Goal: Task Accomplishment & Management: Manage account settings

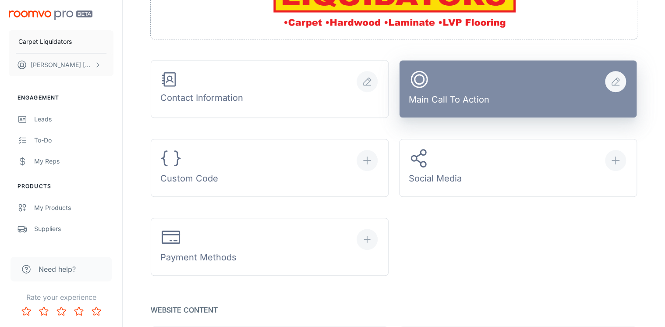
scroll to position [280, 0]
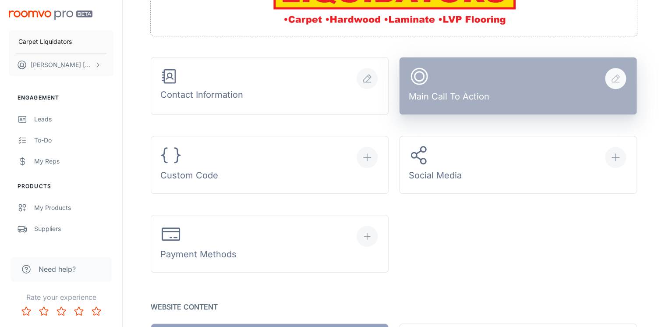
click at [506, 88] on button "Main Call To Action" at bounding box center [518, 86] width 238 height 58
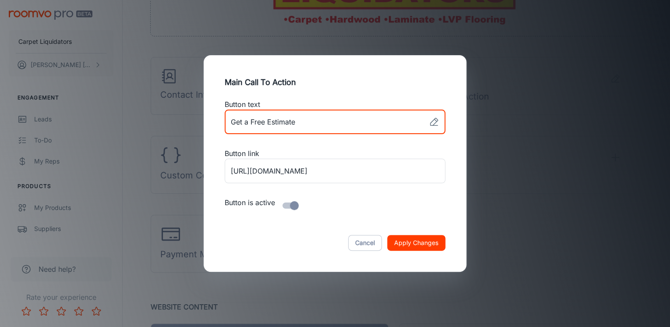
drag, startPoint x: 297, startPoint y: 122, endPoint x: 215, endPoint y: 114, distance: 83.2
click at [215, 114] on div "Button text ​ Button link [URL][DOMAIN_NAME] ​ Button is active" at bounding box center [335, 161] width 242 height 125
click at [294, 206] on input "checkbox" at bounding box center [294, 205] width 50 height 17
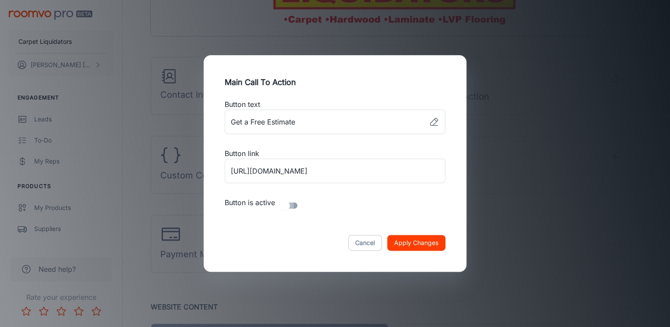
click at [294, 206] on input "checkbox" at bounding box center [286, 205] width 50 height 17
click at [294, 206] on input "checkbox" at bounding box center [294, 205] width 50 height 17
checkbox input "false"
click at [409, 245] on button "Apply Changes" at bounding box center [416, 243] width 58 height 16
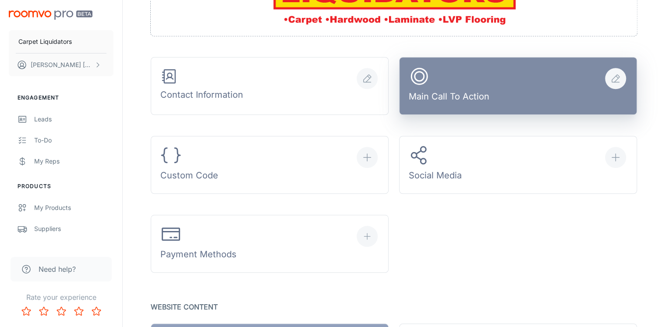
click at [508, 86] on button "Main Call To Action" at bounding box center [518, 86] width 238 height 58
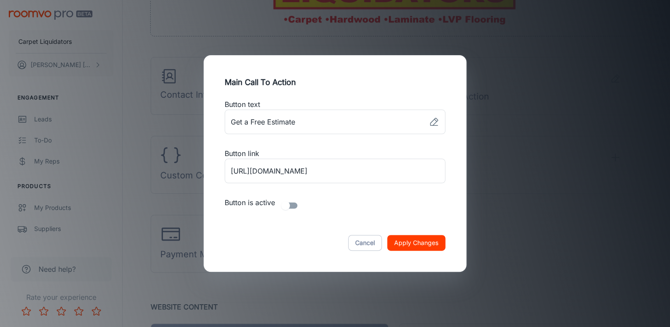
click at [292, 205] on input "checkbox" at bounding box center [286, 205] width 50 height 17
checkbox input "true"
click at [434, 122] on icon at bounding box center [434, 122] width 11 height 11
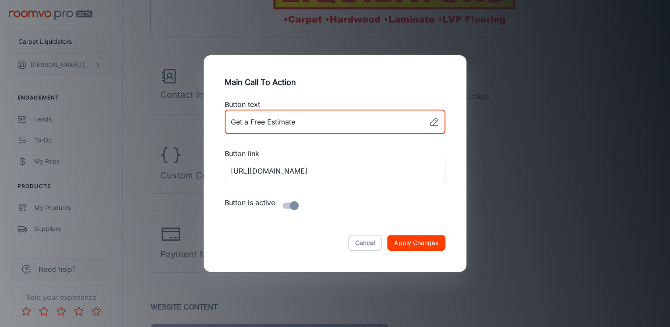
drag, startPoint x: 304, startPoint y: 121, endPoint x: 230, endPoint y: 121, distance: 74.0
click at [230, 121] on input "link" at bounding box center [325, 122] width 201 height 25
type input "Shop at Home"
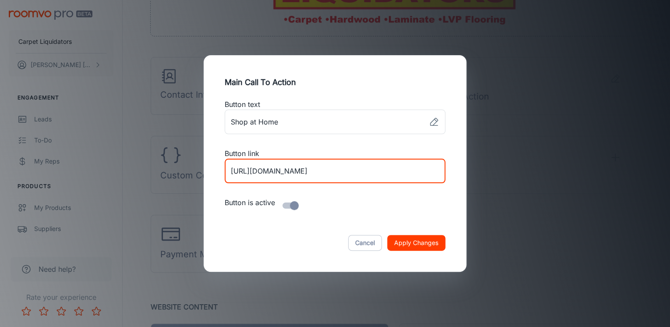
drag, startPoint x: 396, startPoint y: 169, endPoint x: 131, endPoint y: 169, distance: 264.6
click at [131, 169] on div "Main Call To Action Button text ​ Button link [URL][DOMAIN_NAME] ​ Button is ac…" at bounding box center [335, 163] width 670 height 327
paste input "shop-at-home"
type input "[URL][DOMAIN_NAME]"
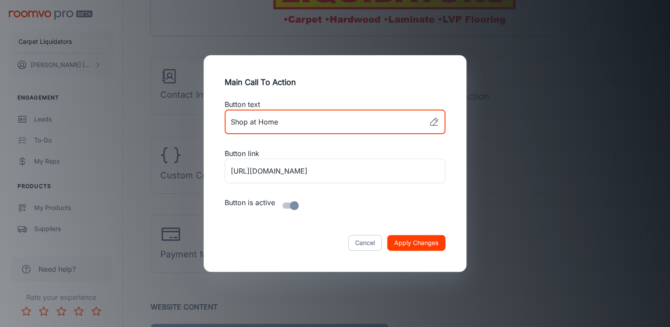
click at [288, 121] on input "link" at bounding box center [325, 122] width 201 height 25
type input "Shop at Home (We come to you!)"
click at [425, 245] on button "Apply Changes" at bounding box center [416, 243] width 58 height 16
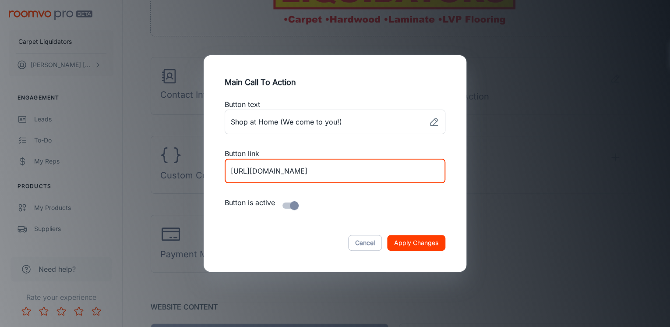
drag, startPoint x: 255, startPoint y: 172, endPoint x: 210, endPoint y: 170, distance: 44.3
click at [210, 170] on div "Main Call To Action Button text ​ Button link [URL][DOMAIN_NAME] ​ Button is ac…" at bounding box center [335, 163] width 263 height 216
click at [413, 240] on button "Apply Changes" at bounding box center [416, 243] width 58 height 16
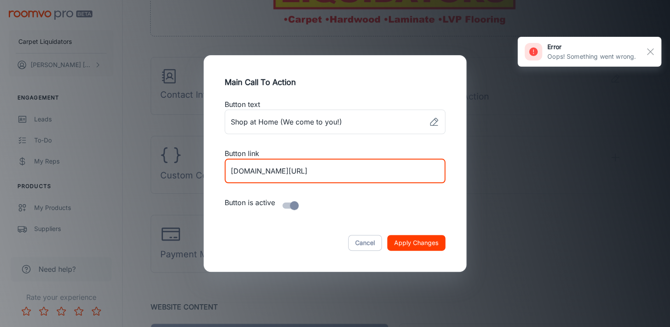
drag, startPoint x: 249, startPoint y: 172, endPoint x: 195, endPoint y: 170, distance: 54.8
click at [195, 170] on div "Main Call To Action Button text ​ Button link [DOMAIN_NAME][URL] ​ Button is ac…" at bounding box center [335, 163] width 670 height 327
type input "[DOMAIN_NAME][URL]"
click at [418, 238] on button "Apply Changes" at bounding box center [416, 243] width 58 height 16
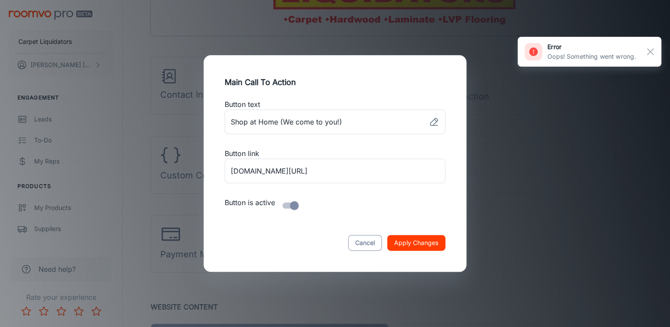
click at [360, 242] on button "Cancel" at bounding box center [365, 243] width 34 height 16
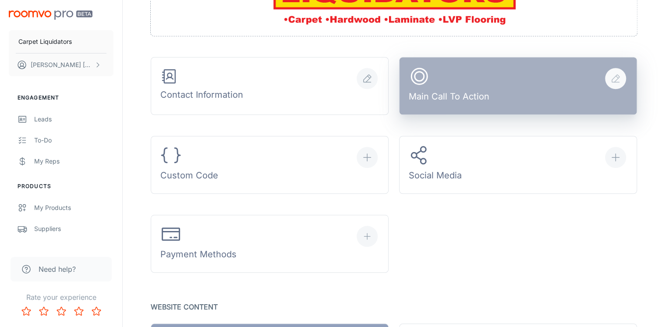
click at [477, 83] on div "Main Call To Action" at bounding box center [449, 86] width 81 height 41
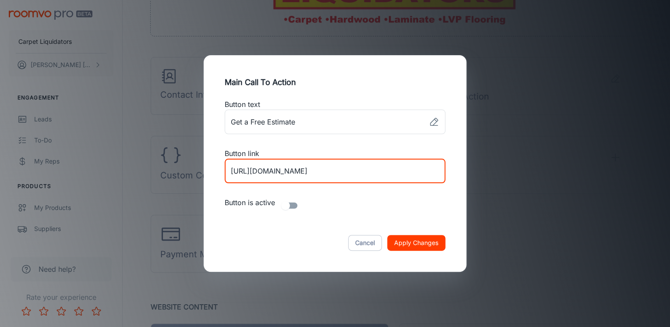
drag, startPoint x: 347, startPoint y: 172, endPoint x: 400, endPoint y: 172, distance: 52.6
click at [400, 172] on input "[URL][DOMAIN_NAME]" at bounding box center [335, 171] width 221 height 25
type input "[URL][DOMAIN_NAME]"
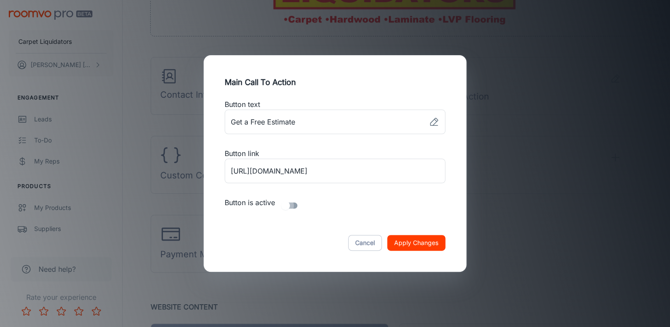
click at [411, 241] on button "Apply Changes" at bounding box center [416, 243] width 58 height 16
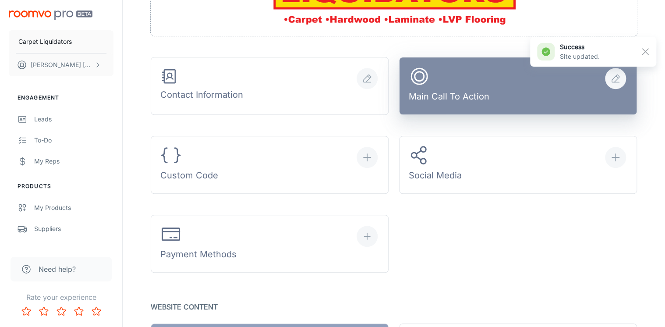
click at [471, 94] on div "Main Call To Action" at bounding box center [449, 86] width 81 height 41
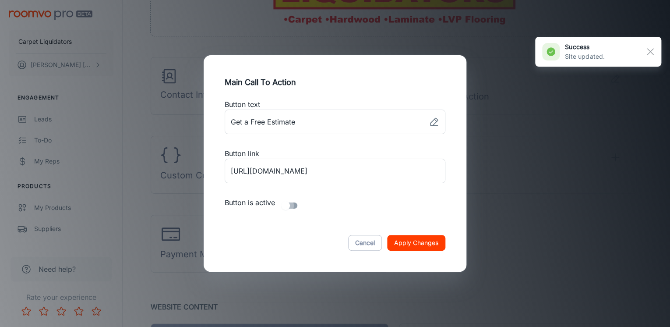
click at [289, 204] on input "checkbox" at bounding box center [286, 205] width 50 height 17
checkbox input "true"
click at [427, 236] on button "Apply Changes" at bounding box center [416, 243] width 58 height 16
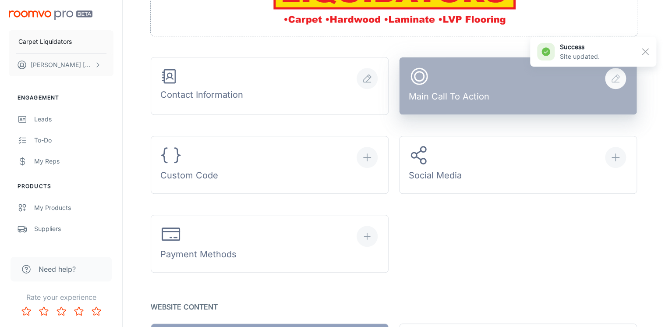
click at [471, 75] on div "Main Call To Action" at bounding box center [449, 86] width 81 height 41
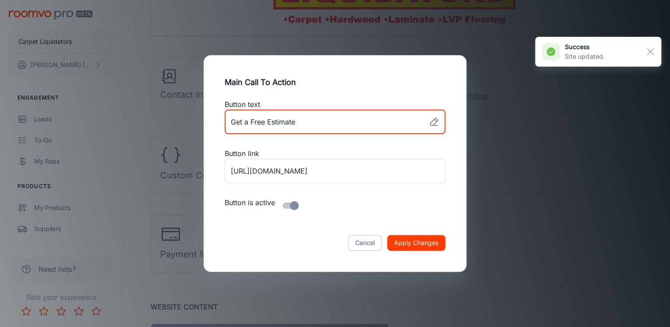
drag, startPoint x: 315, startPoint y: 121, endPoint x: 91, endPoint y: 105, distance: 224.9
click at [95, 107] on div "Main Call To Action Button text ​ Button link [URL][DOMAIN_NAME] ​ Button is ac…" at bounding box center [335, 163] width 670 height 327
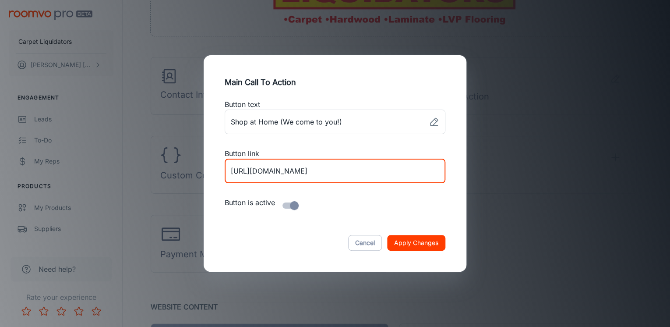
click at [416, 242] on button "Apply Changes" at bounding box center [416, 243] width 58 height 16
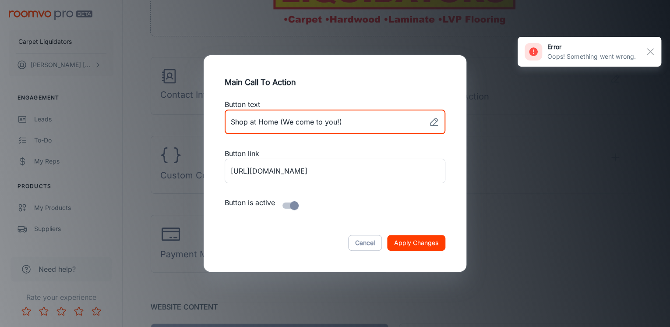
drag, startPoint x: 351, startPoint y: 120, endPoint x: 279, endPoint y: 119, distance: 72.7
click at [279, 119] on input "link" at bounding box center [325, 122] width 201 height 25
type input "Shop at Home"
click at [394, 243] on button "Apply Changes" at bounding box center [416, 243] width 58 height 16
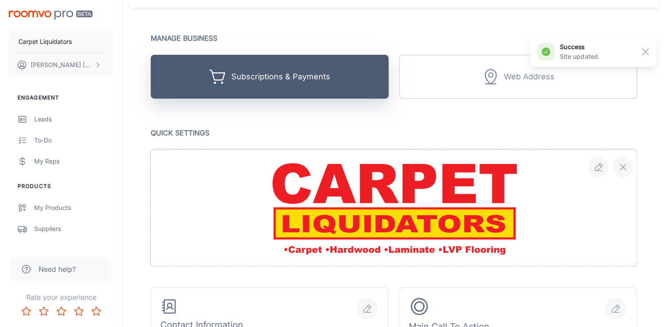
scroll to position [0, 0]
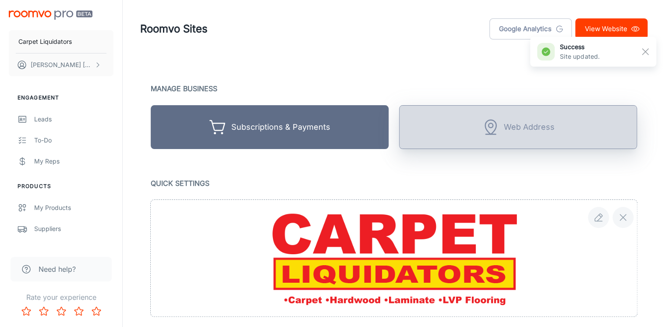
click at [496, 142] on button "Web Address" at bounding box center [518, 127] width 238 height 44
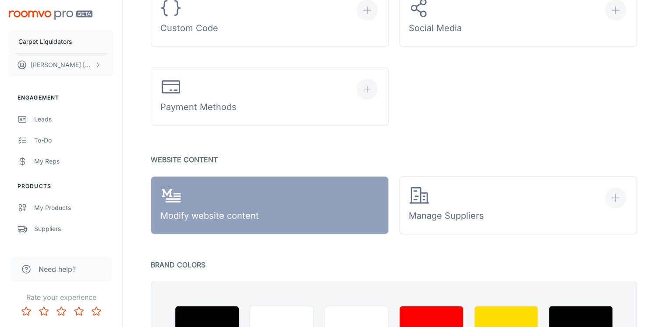
scroll to position [491, 0]
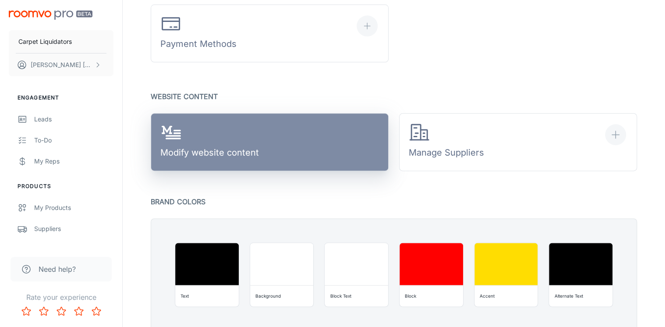
click at [205, 143] on div "Modify website content" at bounding box center [209, 142] width 99 height 41
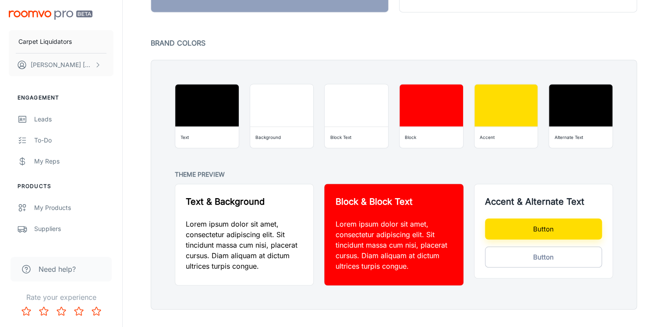
scroll to position [666, 0]
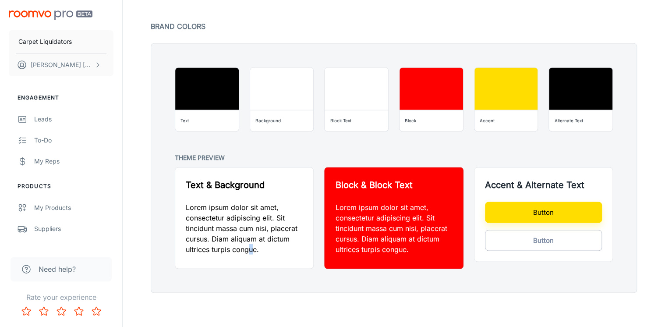
drag, startPoint x: 251, startPoint y: 266, endPoint x: 258, endPoint y: 261, distance: 8.5
click at [258, 261] on div "Text & Background Lorem ipsum dolor sit amet, consectetur adipiscing elit. Sit …" at bounding box center [244, 217] width 138 height 101
drag, startPoint x: 258, startPoint y: 261, endPoint x: 334, endPoint y: 227, distance: 83.5
click at [333, 227] on div "Block & Block Text Lorem ipsum dolor sit amet, consectetur adipiscing elit. Sit…" at bounding box center [394, 217] width 138 height 101
click at [445, 224] on p "Lorem ipsum dolor sit amet, consectetur adipiscing elit. Sit tincidunt massa cu…" at bounding box center [393, 228] width 117 height 53
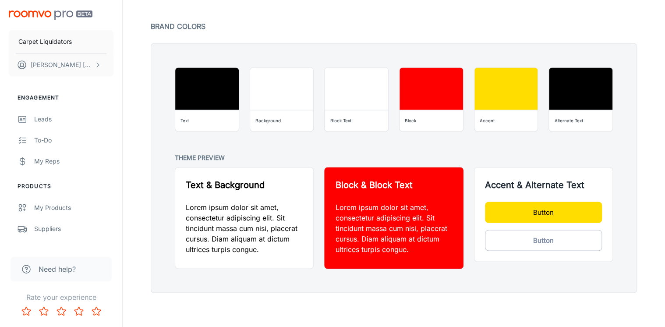
click at [523, 211] on button "Button" at bounding box center [543, 212] width 117 height 21
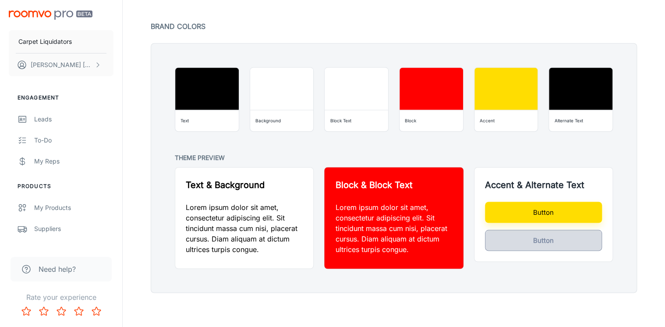
click at [523, 240] on button "Button" at bounding box center [543, 240] width 117 height 21
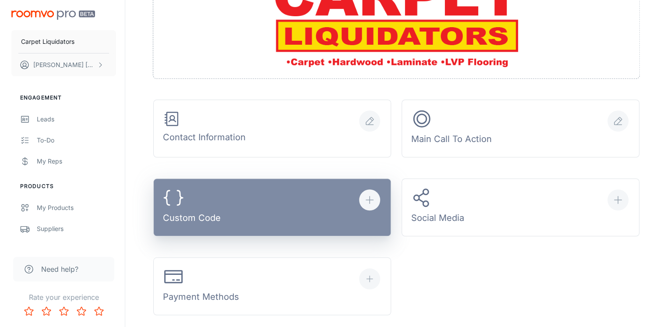
scroll to position [210, 0]
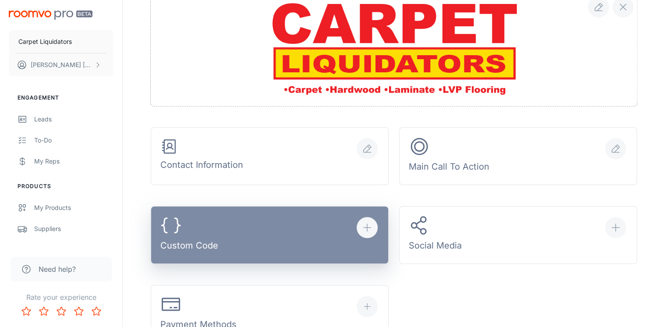
click at [282, 242] on button "Custom Code" at bounding box center [270, 235] width 238 height 58
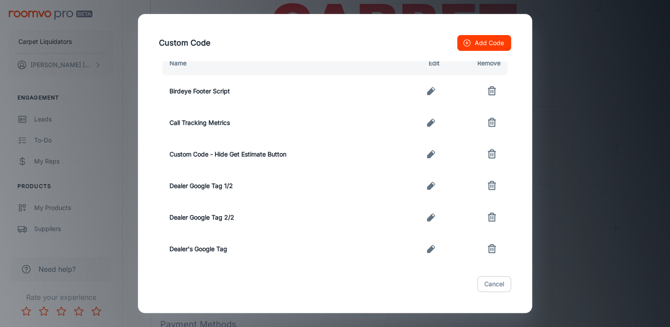
scroll to position [0, 0]
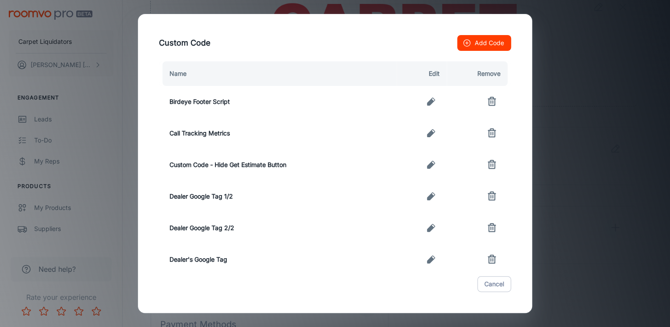
click at [484, 42] on button "Add Code" at bounding box center [484, 43] width 54 height 16
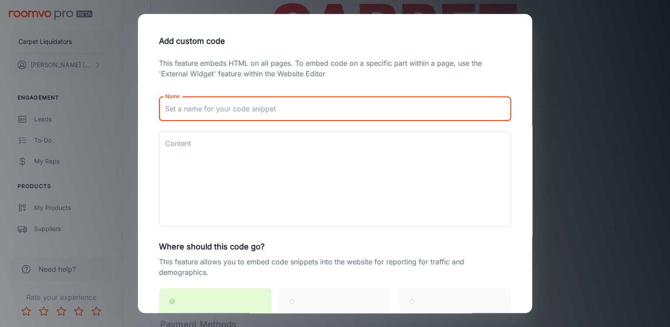
click at [209, 108] on input "Name" at bounding box center [335, 108] width 352 height 25
type input "Shop @ Home button"
click at [245, 149] on textarea "Content" at bounding box center [335, 179] width 340 height 81
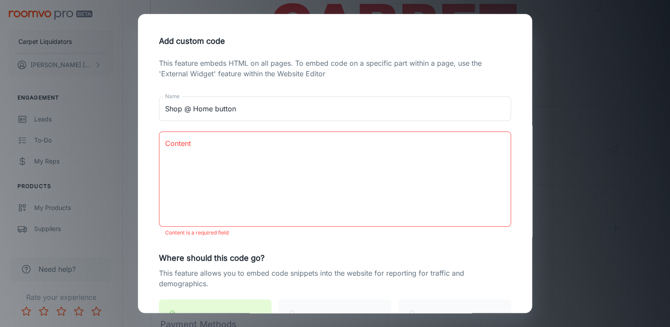
click at [575, 84] on div "Add custom code This feature embeds HTML on all pages. To embed code on a speci…" at bounding box center [335, 163] width 670 height 327
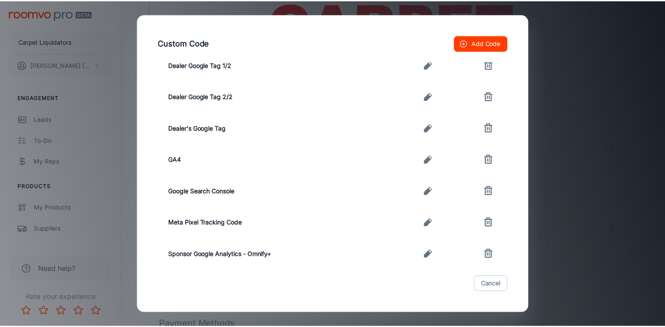
scroll to position [209, 0]
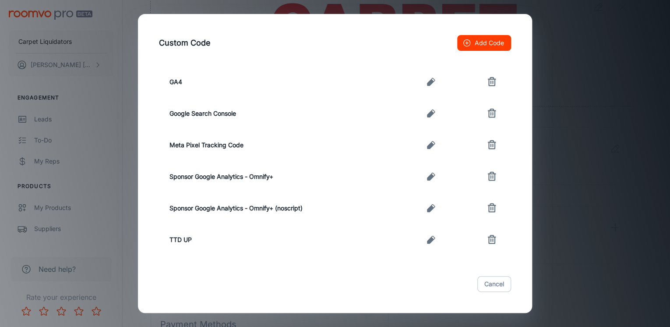
click at [588, 149] on div "Custom Code Add Code Name Edit Remove Birdeye Footer Script Call Tracking Metri…" at bounding box center [335, 163] width 670 height 327
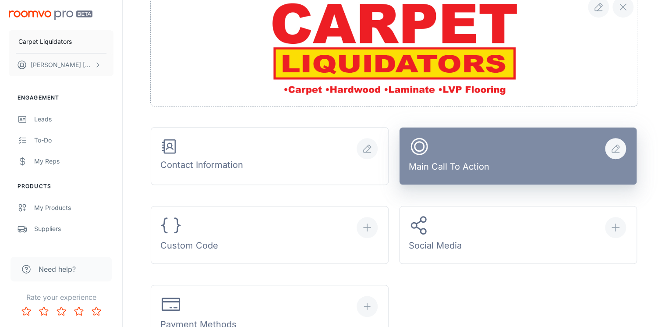
click at [503, 159] on button "Main Call To Action" at bounding box center [518, 156] width 238 height 58
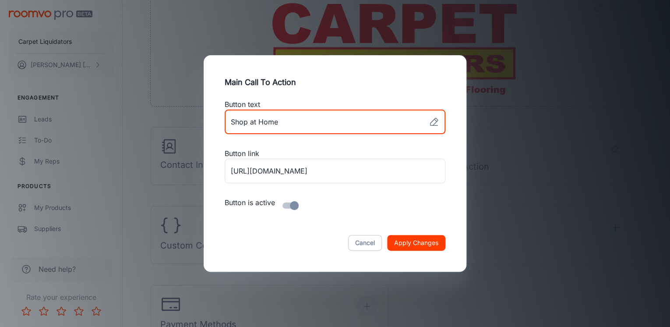
drag, startPoint x: 256, startPoint y: 121, endPoint x: 251, endPoint y: 120, distance: 5.3
click at [251, 120] on input "link" at bounding box center [325, 122] width 201 height 25
click at [303, 121] on input "link" at bounding box center [325, 122] width 201 height 25
type input "Shop @ Home"
click at [387, 235] on button "Apply Changes" at bounding box center [416, 243] width 58 height 16
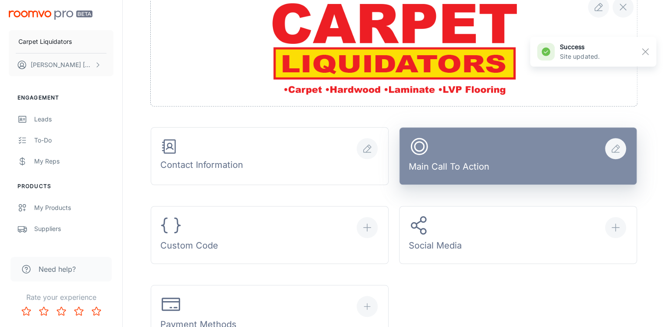
click at [542, 160] on button "Main Call To Action" at bounding box center [518, 156] width 238 height 58
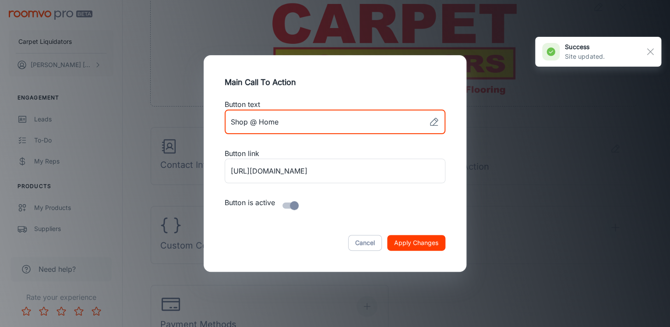
click at [259, 123] on input "link" at bounding box center [325, 122] width 201 height 25
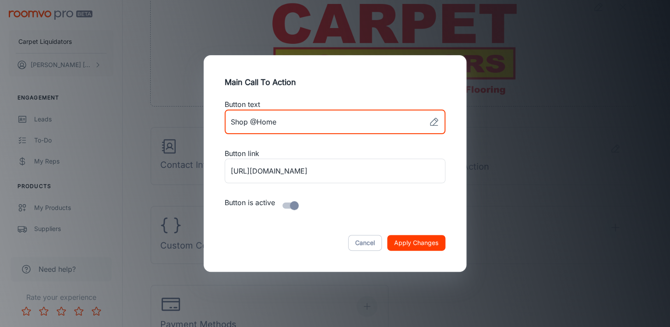
click at [249, 121] on input "link" at bounding box center [325, 122] width 201 height 25
type input "Shop@Home"
click at [414, 240] on button "Apply Changes" at bounding box center [416, 243] width 58 height 16
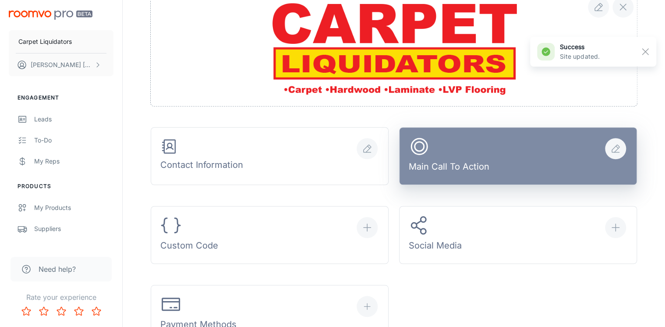
click at [476, 149] on div "Main Call To Action" at bounding box center [449, 156] width 81 height 41
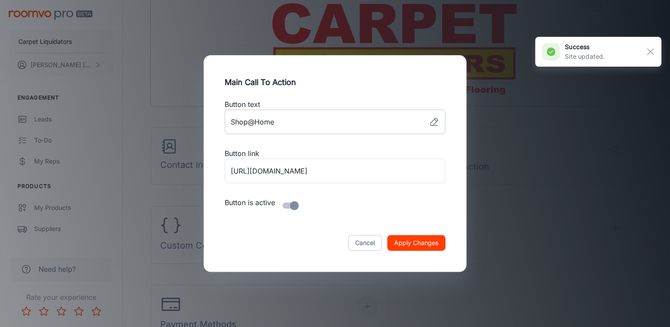
click at [296, 124] on input "link" at bounding box center [325, 122] width 201 height 25
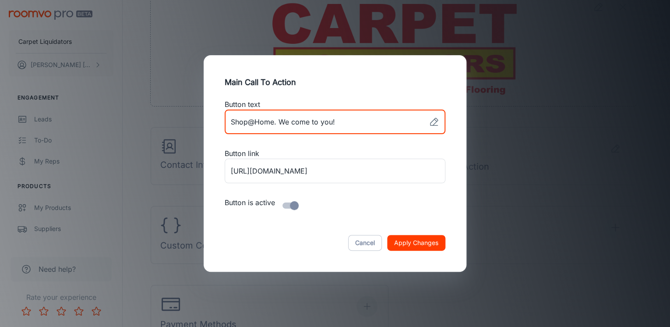
click at [418, 239] on button "Apply Changes" at bounding box center [416, 243] width 58 height 16
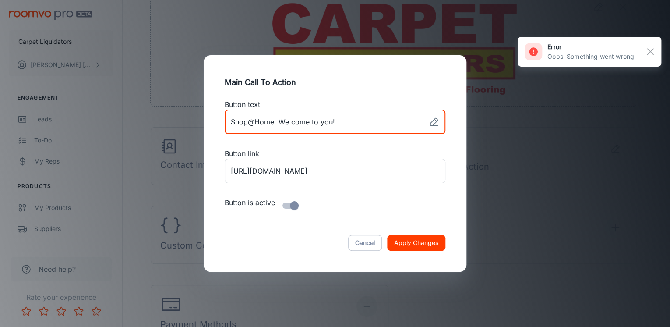
drag, startPoint x: 340, startPoint y: 123, endPoint x: 333, endPoint y: 120, distance: 7.8
click at [333, 120] on input "link" at bounding box center [325, 122] width 201 height 25
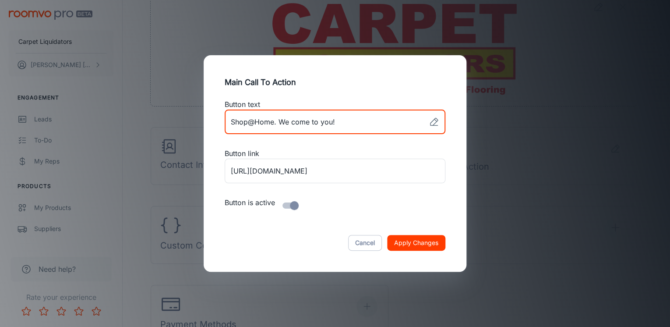
drag, startPoint x: 279, startPoint y: 121, endPoint x: 274, endPoint y: 120, distance: 5.3
click at [274, 120] on input "link" at bounding box center [325, 122] width 201 height 25
type input "Shop@Home We come to you!"
click at [433, 242] on button "Apply Changes" at bounding box center [416, 243] width 58 height 16
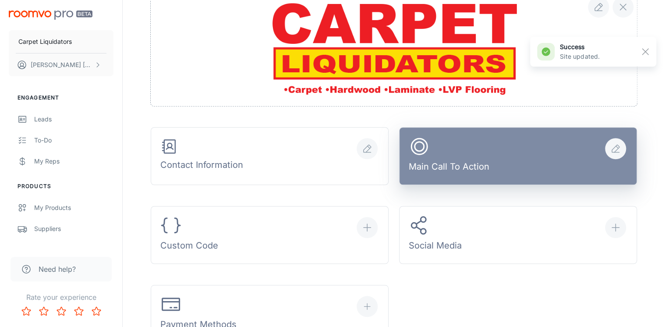
click at [551, 151] on button "Main Call To Action" at bounding box center [518, 156] width 238 height 58
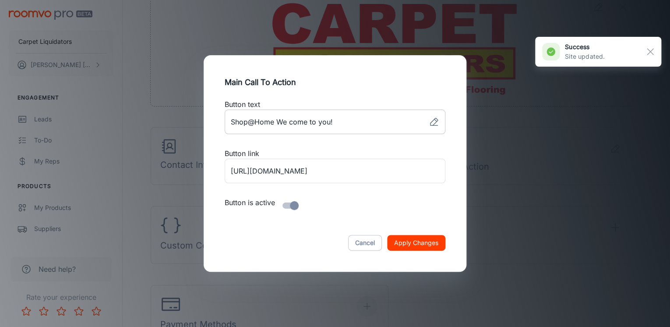
click at [278, 125] on input "link" at bounding box center [325, 122] width 201 height 25
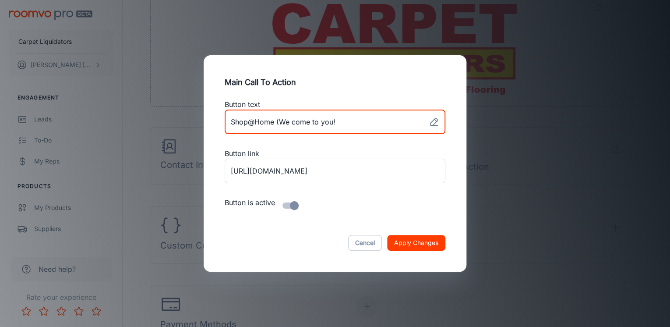
click at [342, 127] on input "link" at bounding box center [325, 122] width 201 height 25
click at [409, 243] on button "Apply Changes" at bounding box center [416, 243] width 58 height 16
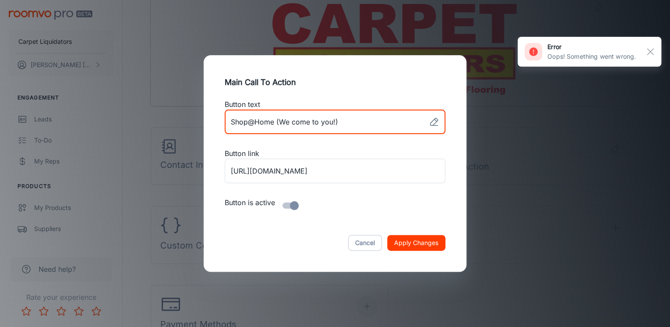
drag, startPoint x: 345, startPoint y: 123, endPoint x: 275, endPoint y: 117, distance: 70.3
click at [275, 117] on input "link" at bounding box center [325, 122] width 201 height 25
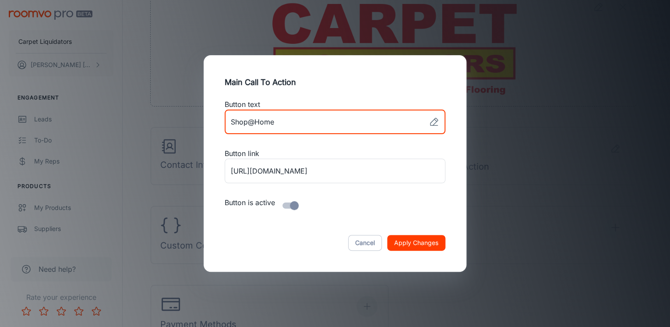
type input "Shop@Home"
click at [417, 242] on button "Apply Changes" at bounding box center [416, 243] width 58 height 16
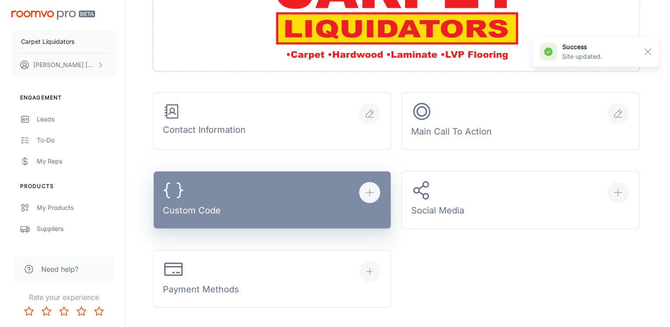
scroll to position [210, 0]
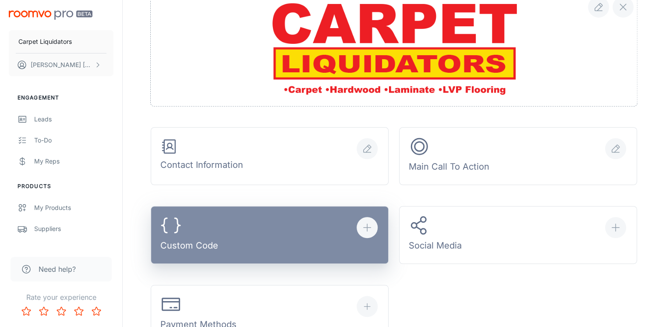
click at [243, 225] on button "Custom Code" at bounding box center [270, 235] width 238 height 58
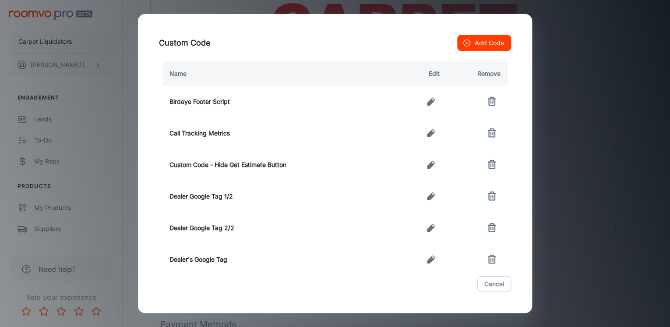
click at [474, 42] on button "Add Code" at bounding box center [484, 43] width 54 height 16
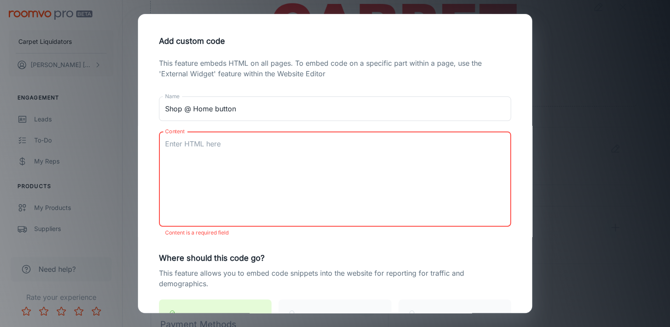
click at [205, 161] on textarea "Content" at bounding box center [335, 179] width 340 height 81
paste textarea "<!DOCTYPE html> <html lang="en"> <head> <meta charset="UTF-8"> <title>Shop @ Ho…"
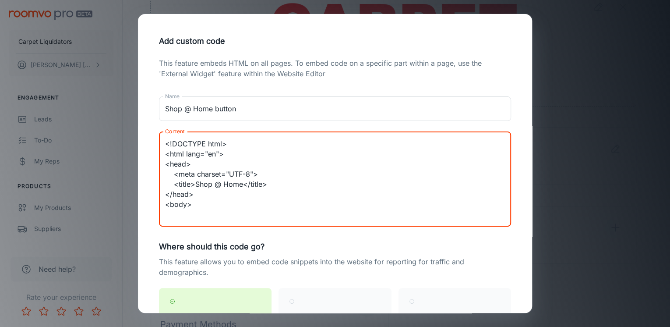
scroll to position [79, 0]
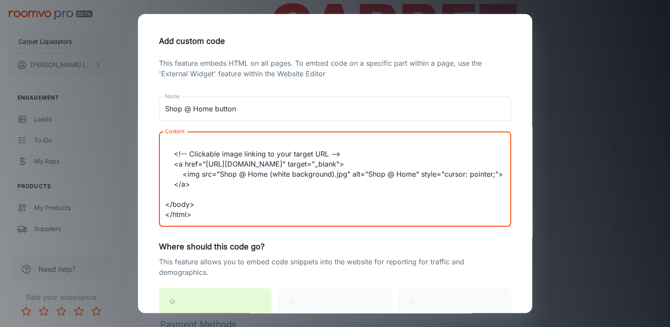
drag, startPoint x: 291, startPoint y: 155, endPoint x: 206, endPoint y: 154, distance: 84.6
click at [206, 154] on textarea "<!DOCTYPE html> <html lang="en"> <head> <meta charset="UTF-8"> <title>Shop @ Ho…" at bounding box center [335, 179] width 340 height 81
paste textarea "[DOMAIN_NAME][URL]"
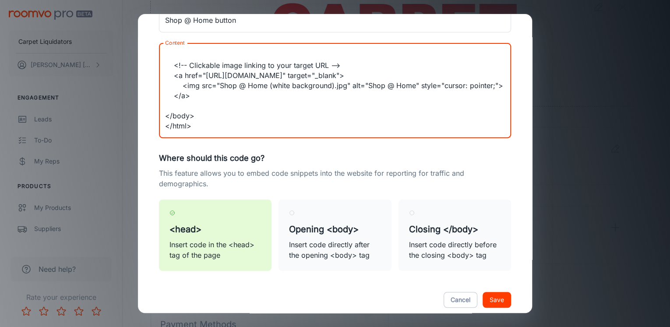
scroll to position [104, 0]
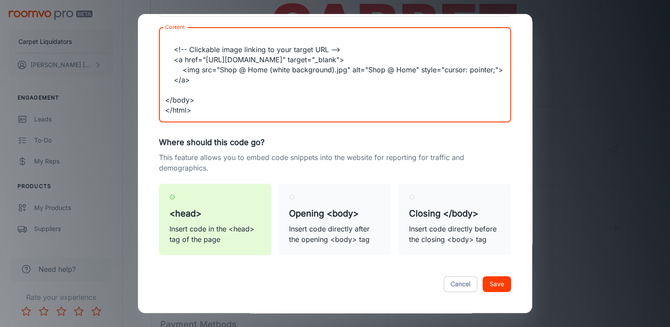
type textarea "<!DOCTYPE html> <html lang="en"> <head> <meta charset="UTF-8"> <title>Shop @ Ho…"
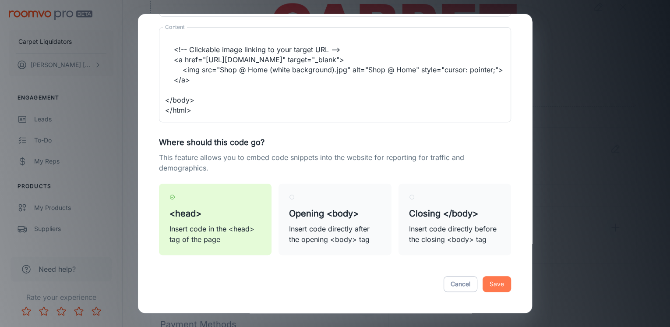
click at [495, 281] on button "Save" at bounding box center [497, 284] width 28 height 16
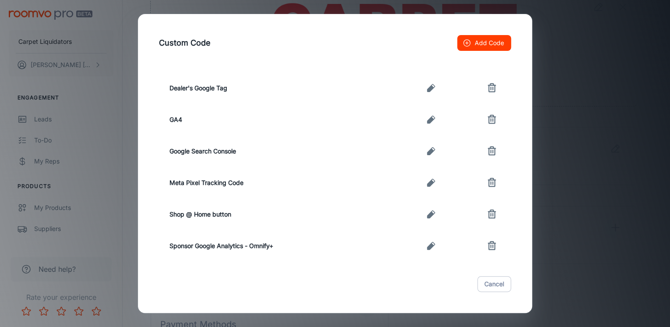
scroll to position [170, 0]
click at [426, 152] on icon "button" at bounding box center [431, 152] width 11 height 11
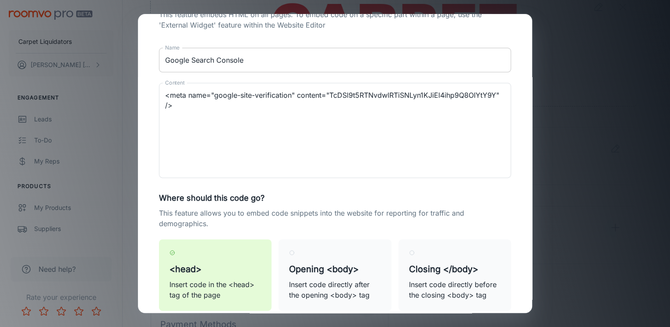
scroll to position [104, 0]
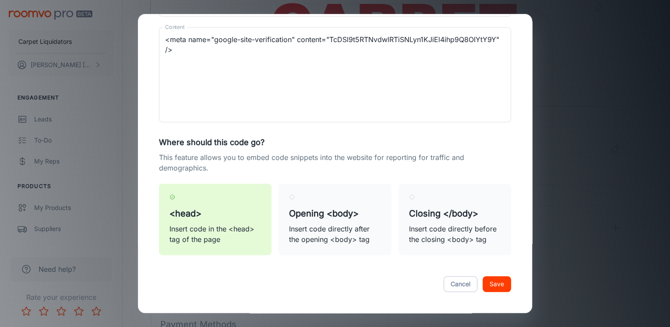
drag, startPoint x: 358, startPoint y: 141, endPoint x: 358, endPoint y: 127, distance: 13.1
click at [444, 290] on button "Cancel" at bounding box center [461, 284] width 34 height 16
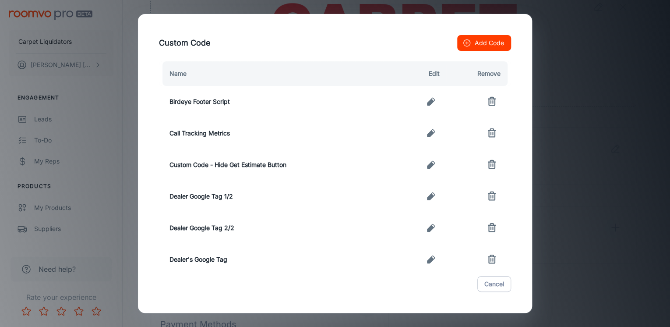
click at [427, 98] on icon "button" at bounding box center [431, 101] width 11 height 11
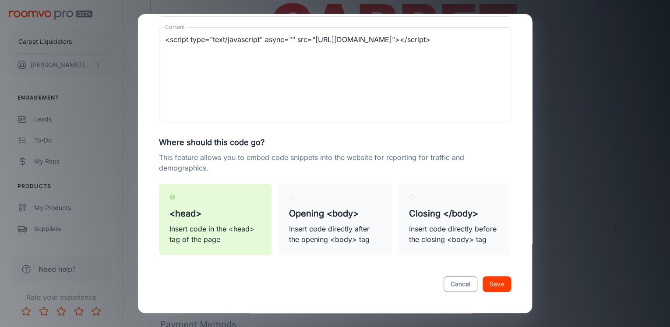
click at [449, 278] on button "Cancel" at bounding box center [461, 284] width 34 height 16
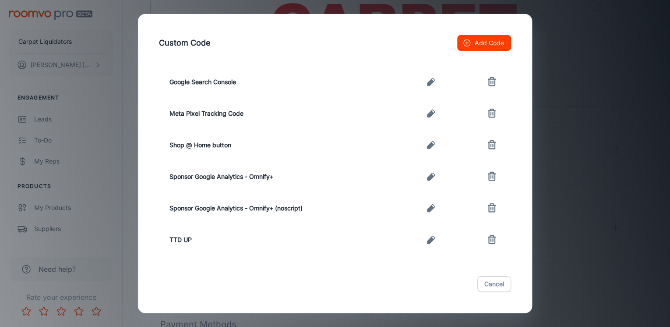
scroll to position [205, 0]
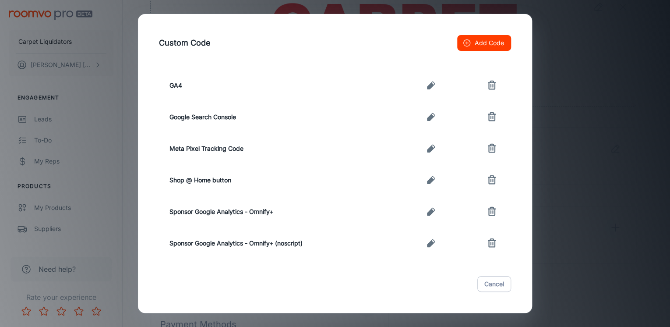
click at [428, 179] on icon "button" at bounding box center [431, 180] width 8 height 8
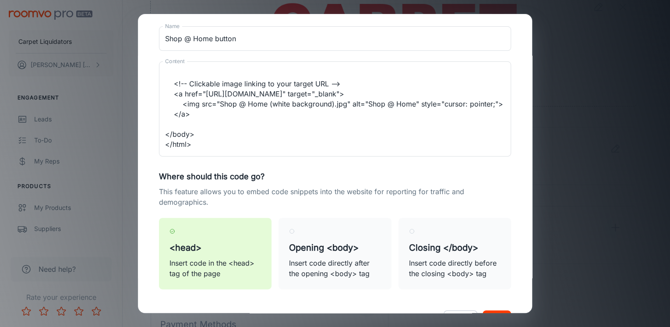
scroll to position [104, 0]
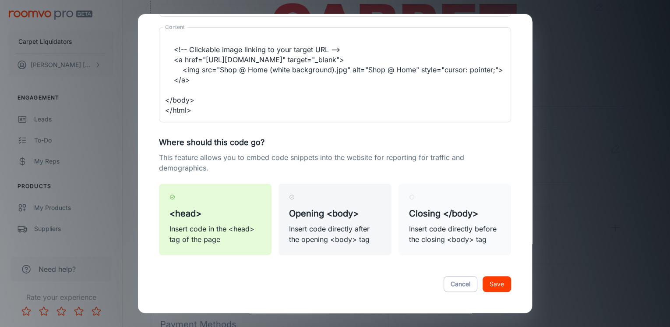
click at [323, 208] on h5 "Opening <body>" at bounding box center [335, 213] width 92 height 13
click at [295, 200] on input "Opening <body> Insert code directly after the opening <body> tag" at bounding box center [292, 197] width 6 height 6
radio input "true"
type textarea "<!DOCTYPE html> <html lang="en"> <head> <meta charset="UTF-8"> <title>Shop @ Ho…"
radio input "false"
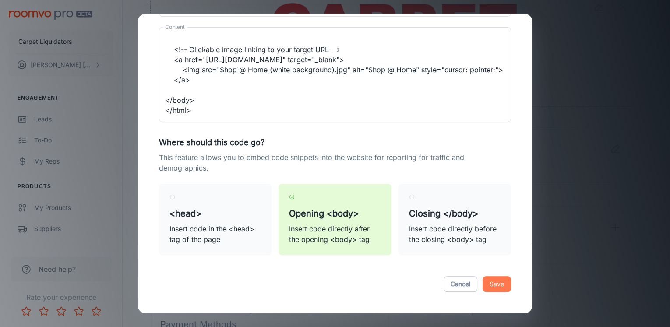
click at [494, 287] on button "Save" at bounding box center [497, 284] width 28 height 16
type textarea "<!DOCTYPE html> <html lang="en"> <head> <meta charset="UTF-8"> <title>Shop @ Ho…"
radio input "true"
radio input "false"
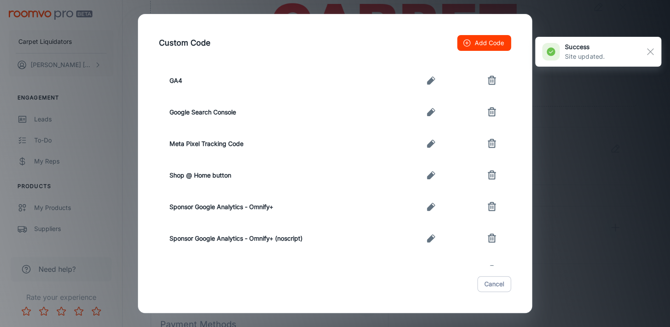
scroll to position [241, 0]
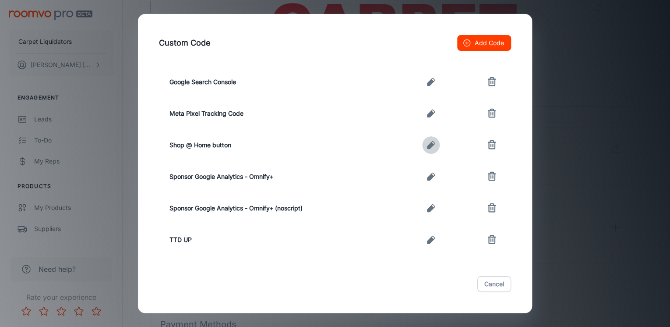
click at [428, 142] on icon "button" at bounding box center [431, 145] width 11 height 11
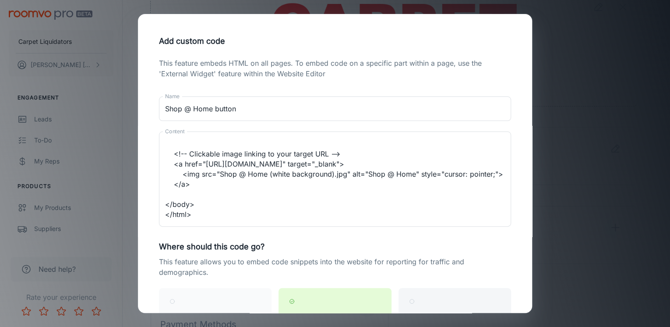
scroll to position [104, 0]
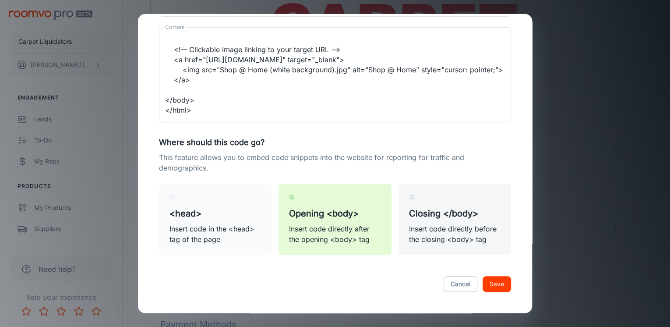
click at [459, 227] on p "Insert code directly before the closing <body> tag" at bounding box center [455, 233] width 92 height 21
click at [415, 200] on input "Closing </body> Insert code directly before the closing <body> tag" at bounding box center [412, 197] width 6 height 6
radio input "true"
type textarea "<!DOCTYPE html> <html lang="en"> <head> <meta charset="UTF-8"> <title>Shop @ Ho…"
radio input "false"
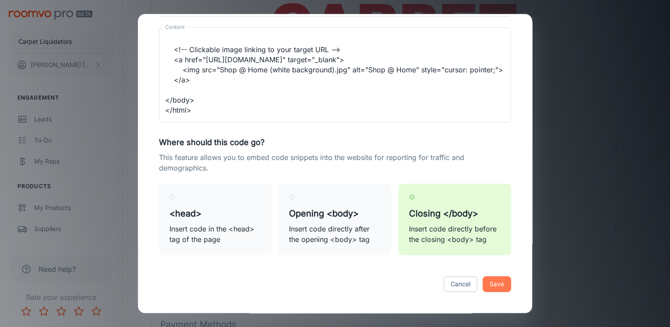
click at [485, 277] on button "Save" at bounding box center [497, 284] width 28 height 16
type textarea "<!DOCTYPE html> <html lang="en"> <head> <meta charset="UTF-8"> <title>Shop @ Ho…"
radio input "true"
radio input "false"
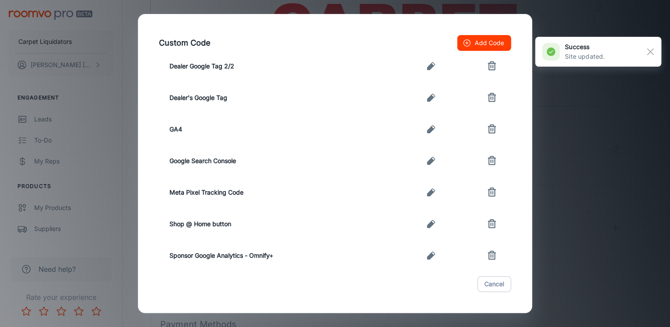
scroll to position [175, 0]
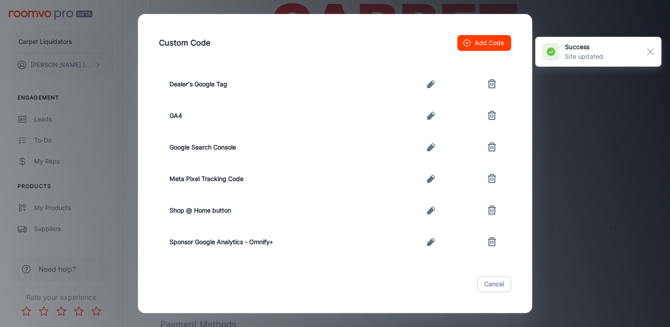
click at [427, 212] on icon "button" at bounding box center [431, 210] width 8 height 8
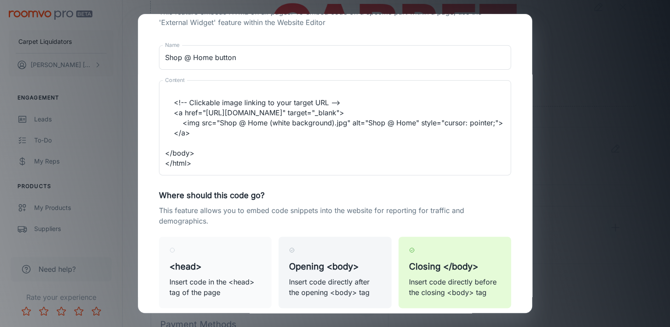
scroll to position [104, 0]
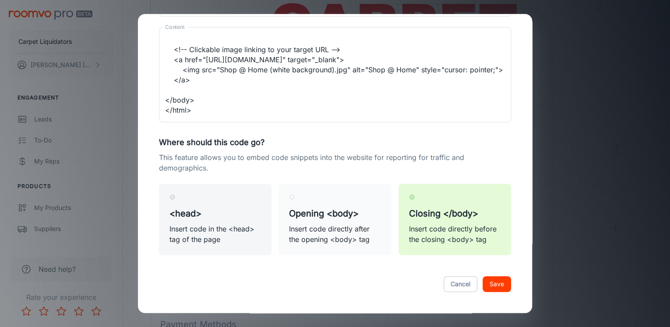
click at [220, 220] on label "<head> Insert code in the <head> tag of the page" at bounding box center [215, 219] width 113 height 71
click at [175, 200] on input "<head> Insert code in the <head> tag of the page" at bounding box center [173, 197] width 6 height 6
radio input "true"
type textarea "<!DOCTYPE html> <html lang="en"> <head> <meta charset="UTF-8"> <title>Shop @ Ho…"
radio input "false"
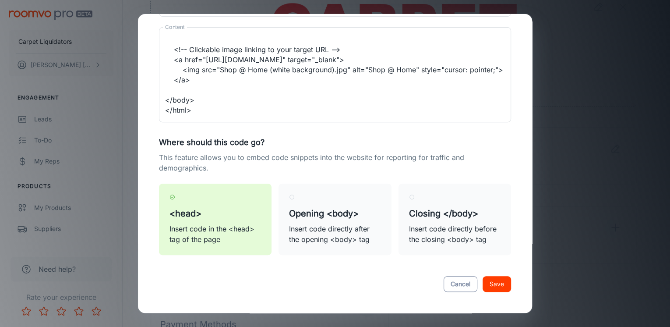
click at [459, 282] on button "Cancel" at bounding box center [461, 284] width 34 height 16
type textarea "<!DOCTYPE html> <html lang="en"> <head> <meta charset="UTF-8"> <title>Shop @ Ho…"
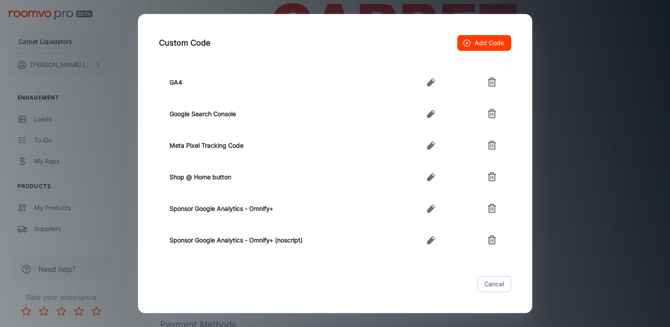
scroll to position [241, 0]
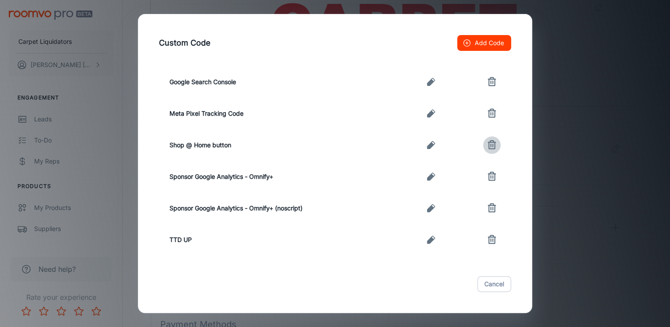
click at [492, 149] on icon "button" at bounding box center [492, 145] width 11 height 11
click at [487, 280] on button "Cancel" at bounding box center [495, 284] width 34 height 16
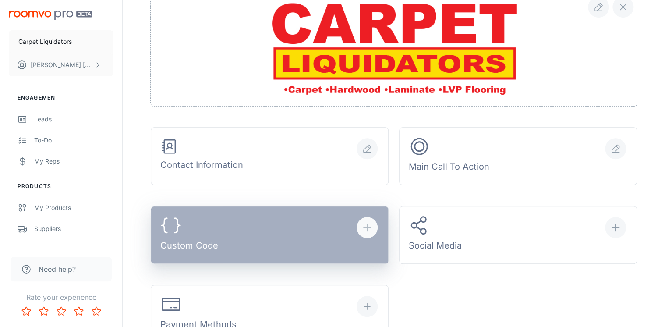
click at [287, 246] on button "Custom Code" at bounding box center [270, 235] width 238 height 58
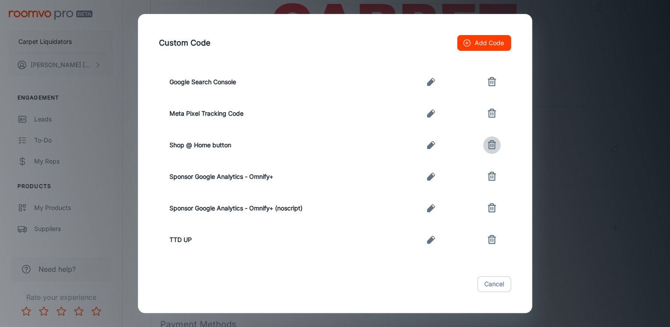
click at [486, 139] on button "button" at bounding box center [492, 145] width 18 height 18
click at [432, 145] on icon "button" at bounding box center [431, 145] width 11 height 11
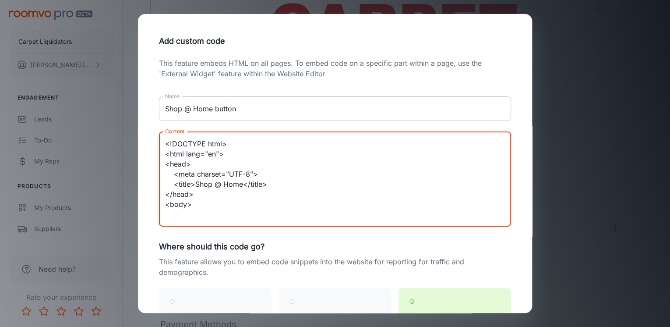
drag, startPoint x: 196, startPoint y: 170, endPoint x: 165, endPoint y: 115, distance: 63.6
click at [165, 115] on div "This feature embeds HTML on all pages. To embed code on a specific part within …" at bounding box center [335, 214] width 373 height 312
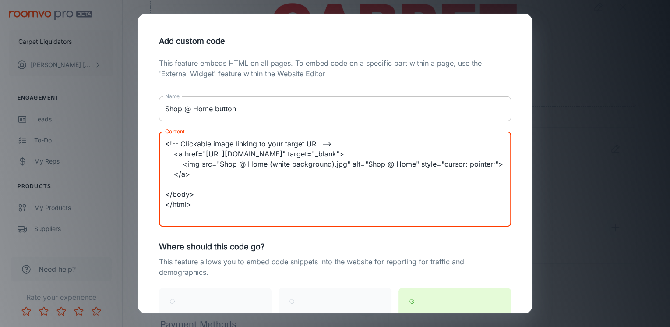
drag, startPoint x: 243, startPoint y: 218, endPoint x: 166, endPoint y: 107, distance: 134.9
click at [166, 107] on div "This feature embeds HTML on all pages. To embed code on a specific part within …" at bounding box center [335, 214] width 373 height 312
type textarea "</html>"
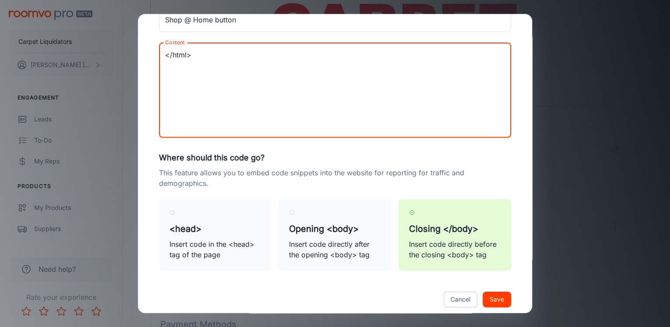
drag, startPoint x: 200, startPoint y: 105, endPoint x: 153, endPoint y: 17, distance: 99.8
click at [153, 17] on div "This feature embeds HTML on all pages. To embed code on a specific part within …" at bounding box center [335, 125] width 373 height 312
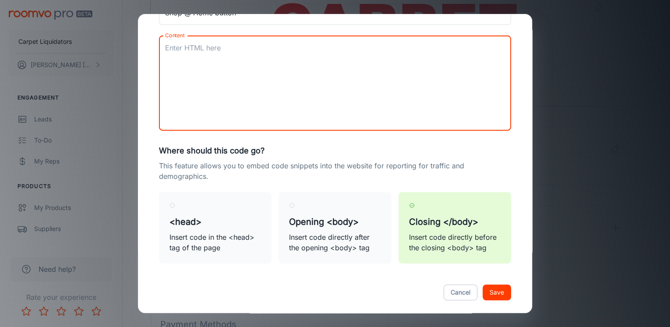
scroll to position [104, 0]
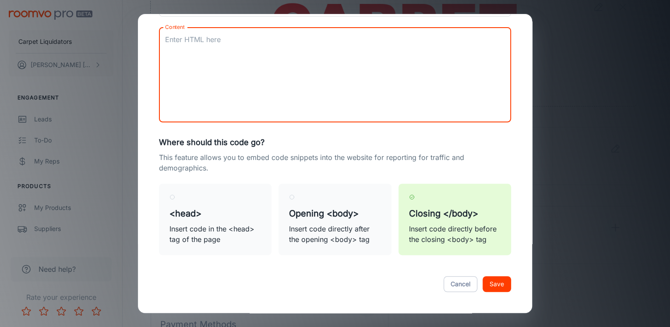
click at [480, 284] on div "Cancel Save" at bounding box center [335, 283] width 373 height 37
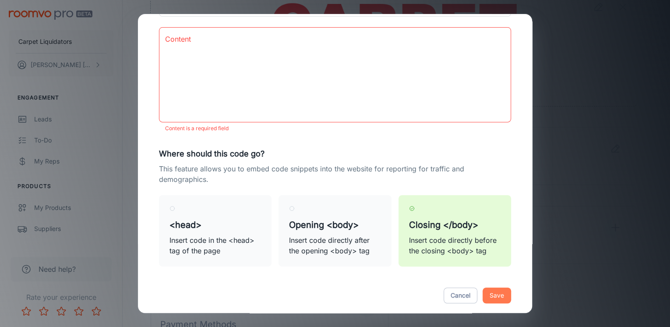
click at [490, 293] on button "Save" at bounding box center [497, 295] width 28 height 16
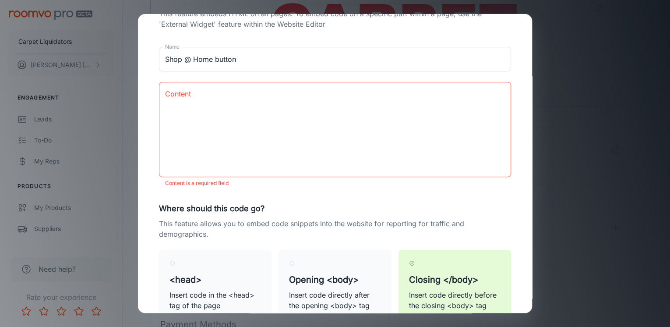
scroll to position [0, 0]
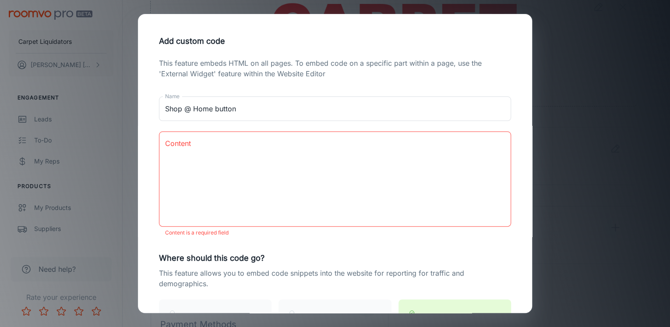
click at [561, 108] on div "Add custom code This feature embeds HTML on all pages. To embed code on a speci…" at bounding box center [335, 163] width 670 height 327
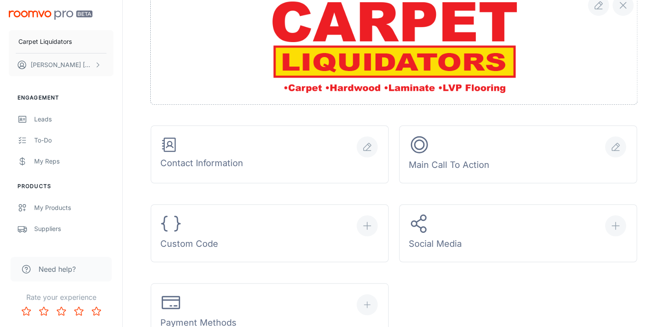
scroll to position [245, 0]
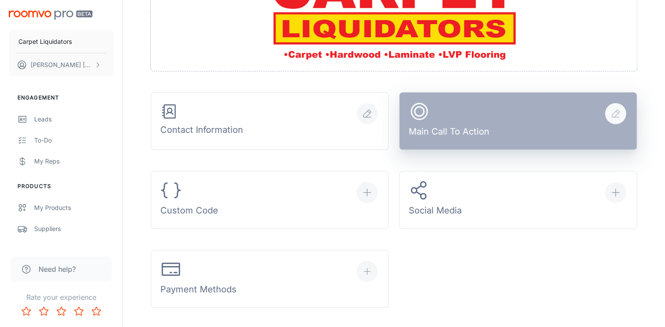
click at [455, 124] on div "Main Call To Action" at bounding box center [449, 121] width 81 height 41
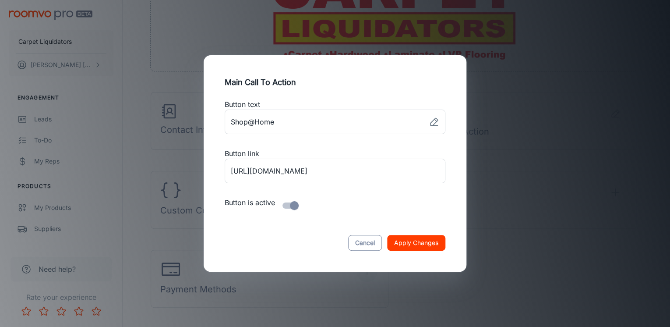
click at [357, 237] on button "Cancel" at bounding box center [365, 243] width 34 height 16
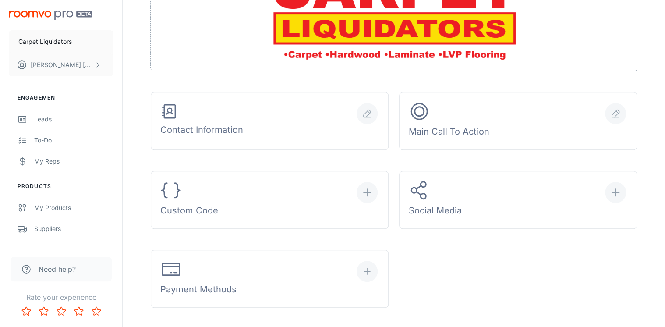
click at [393, 239] on div "Contact Information Main Call To Action Custom Code Social Media Payment Methods" at bounding box center [388, 120] width 497 height 374
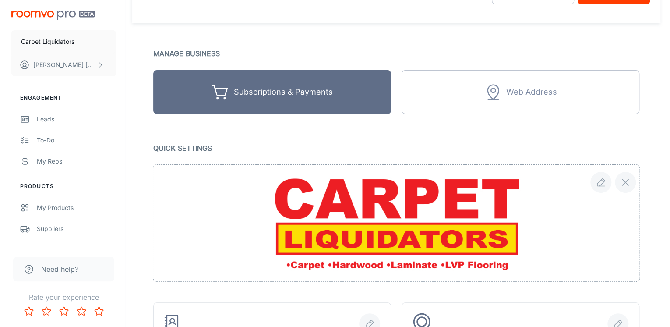
scroll to position [0, 0]
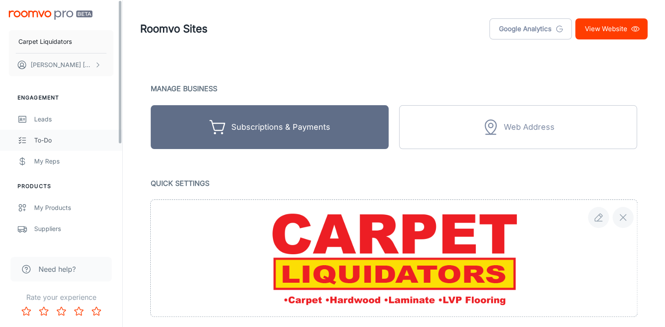
click at [57, 137] on div "To-do" at bounding box center [73, 140] width 79 height 10
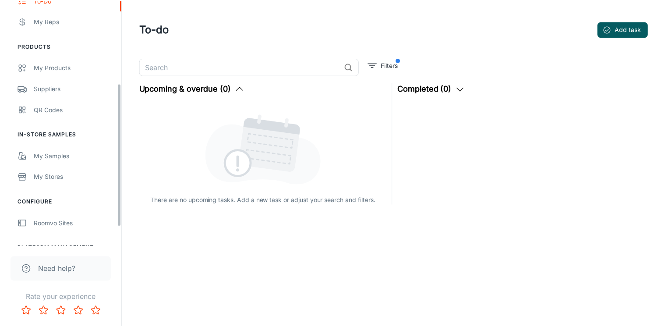
scroll to position [174, 0]
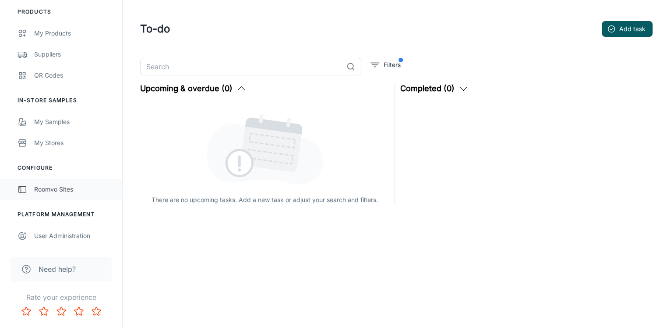
click at [52, 191] on div "Roomvo Sites" at bounding box center [73, 189] width 79 height 10
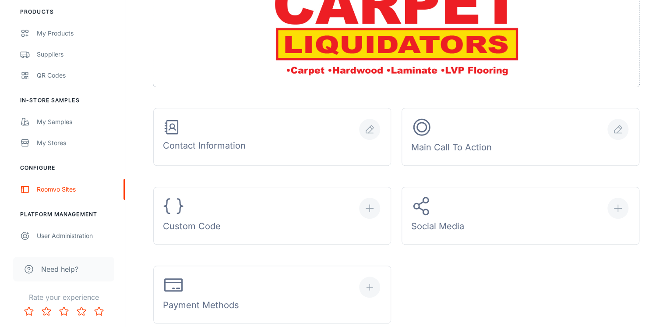
scroll to position [315, 0]
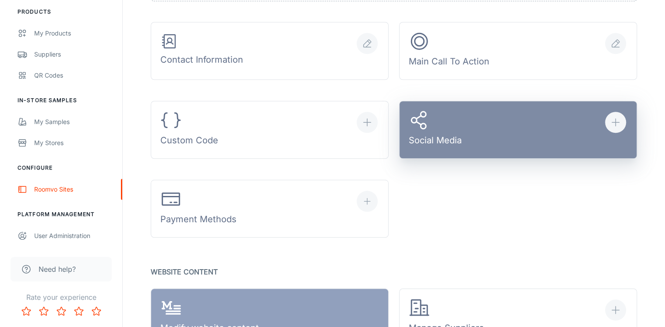
click at [561, 119] on button "Social Media" at bounding box center [518, 130] width 238 height 58
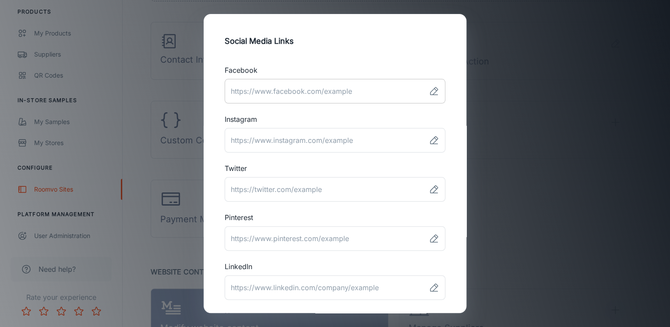
click at [279, 90] on input "link" at bounding box center [325, 91] width 201 height 25
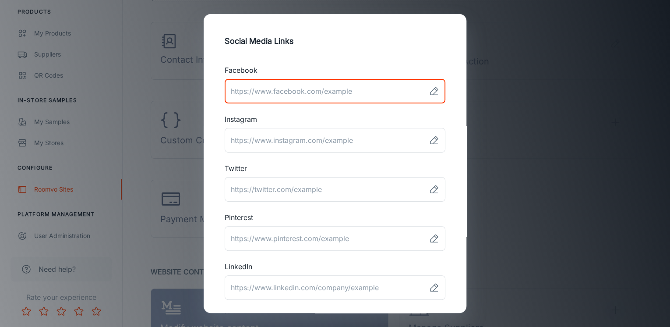
paste input "https://www.facebook.com/carpetliquidators"
type input "https://www.facebook.com/carpetliquidators"
click at [300, 145] on input "link" at bounding box center [325, 140] width 201 height 25
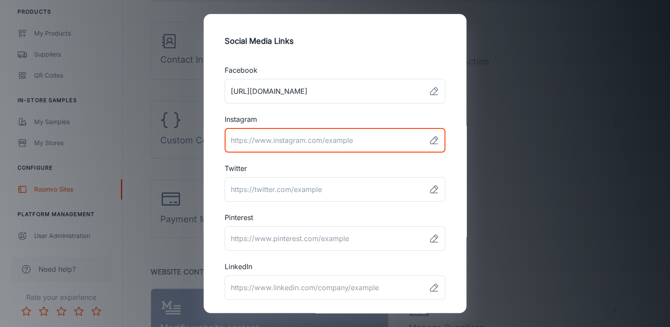
click at [293, 145] on input "link" at bounding box center [325, 140] width 201 height 25
paste input "https://www.instagram.com/carpetliquidators/"
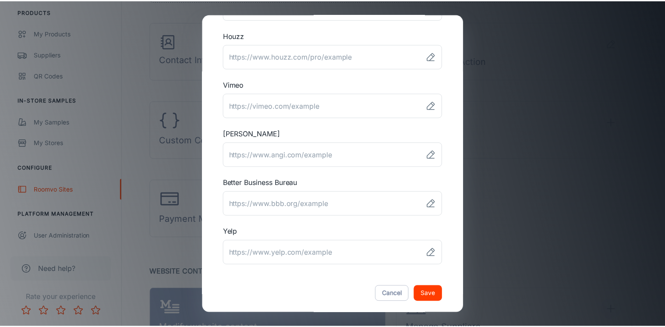
scroll to position [290, 0]
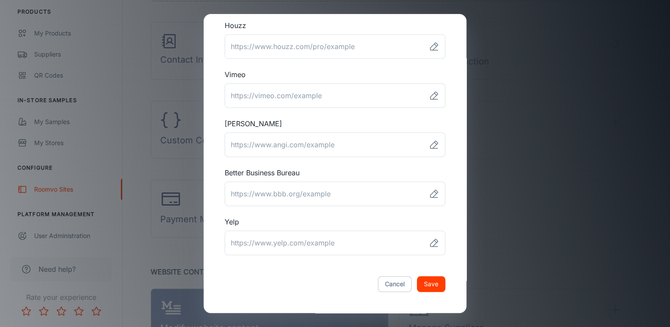
type input "https://www.instagram.com/carpetliquidators/"
click at [419, 286] on button "Save" at bounding box center [431, 284] width 28 height 16
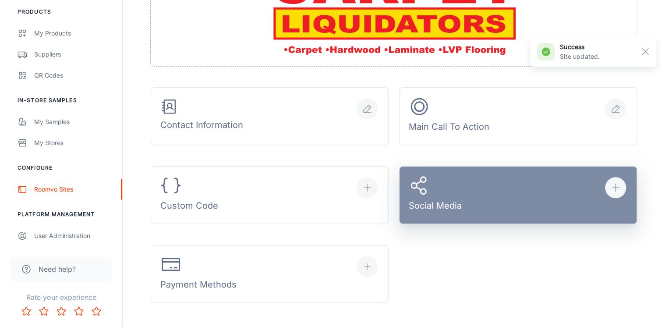
scroll to position [245, 0]
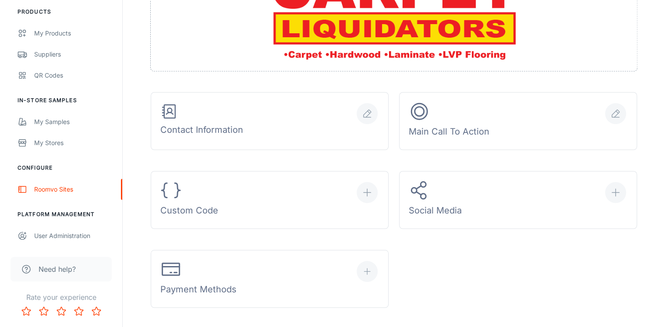
click at [60, 271] on span "Need help?" at bounding box center [57, 269] width 37 height 11
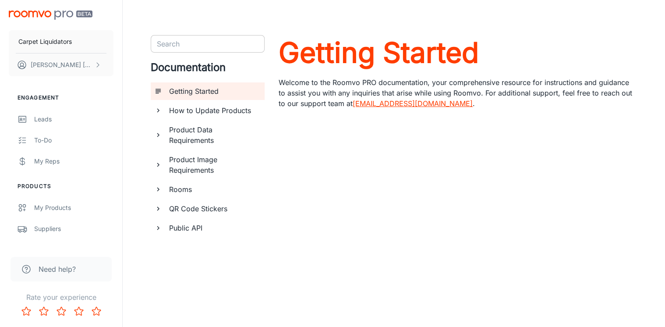
click at [182, 44] on input "Search" at bounding box center [200, 44] width 94 height 12
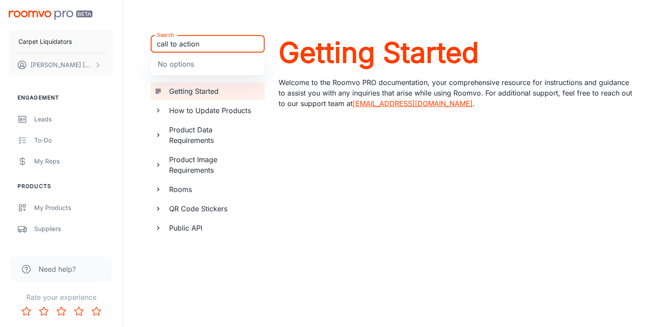
type input "call to action"
drag, startPoint x: 209, startPoint y: 48, endPoint x: 76, endPoint y: 48, distance: 132.7
click at [75, 48] on div "Carpet Liquidators Jake Fleming Engagement Leads To-do My Reps Products My Prod…" at bounding box center [332, 174] width 665 height 349
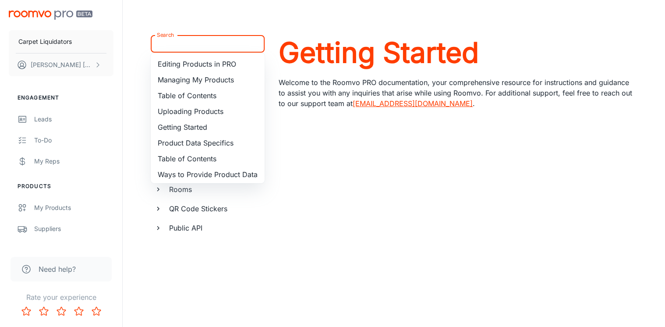
click at [180, 65] on li "Editing Products in PRO" at bounding box center [208, 64] width 114 height 16
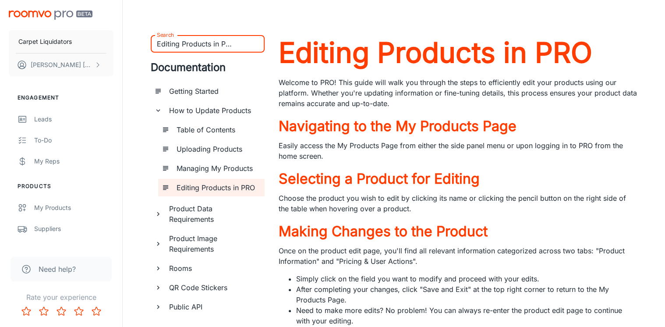
type input "Editing Products in PRO"
click at [201, 306] on h6 "Public API" at bounding box center [213, 306] width 88 height 11
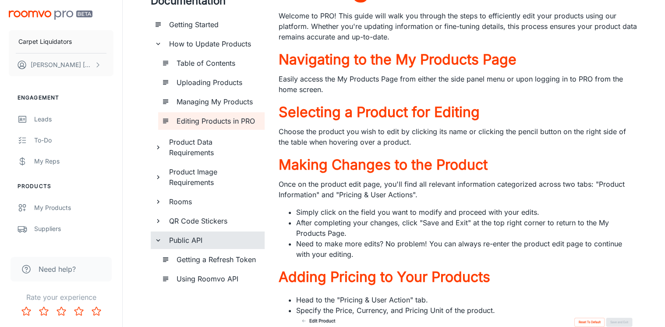
scroll to position [35, 0]
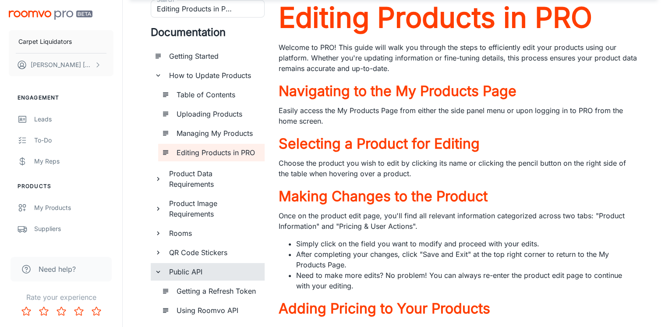
click at [196, 92] on h6 "Table of Contents" at bounding box center [217, 94] width 81 height 11
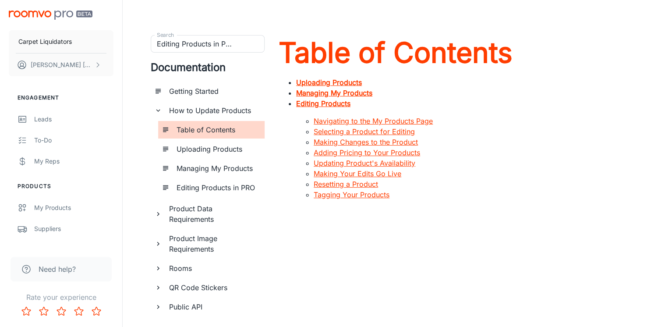
click at [307, 83] on strong "Uploading Products" at bounding box center [329, 82] width 66 height 9
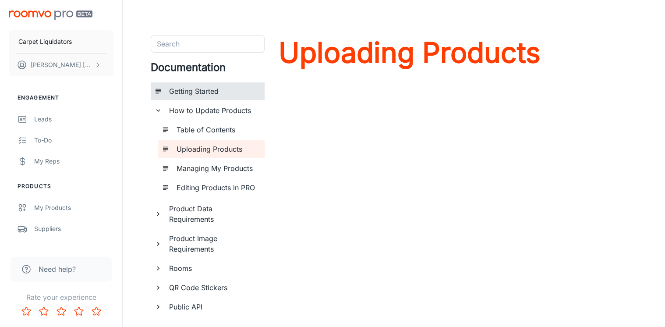
click at [189, 90] on h6 "Getting Started" at bounding box center [213, 91] width 88 height 11
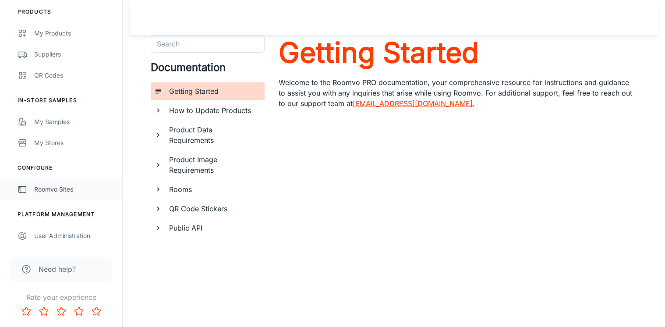
scroll to position [22, 0]
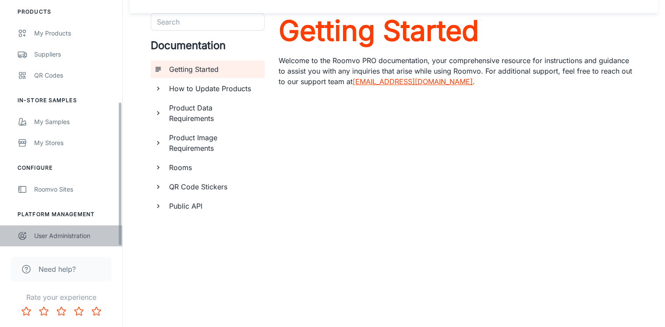
click at [59, 238] on div "User Administration" at bounding box center [73, 236] width 79 height 10
